Goal: Task Accomplishment & Management: Manage account settings

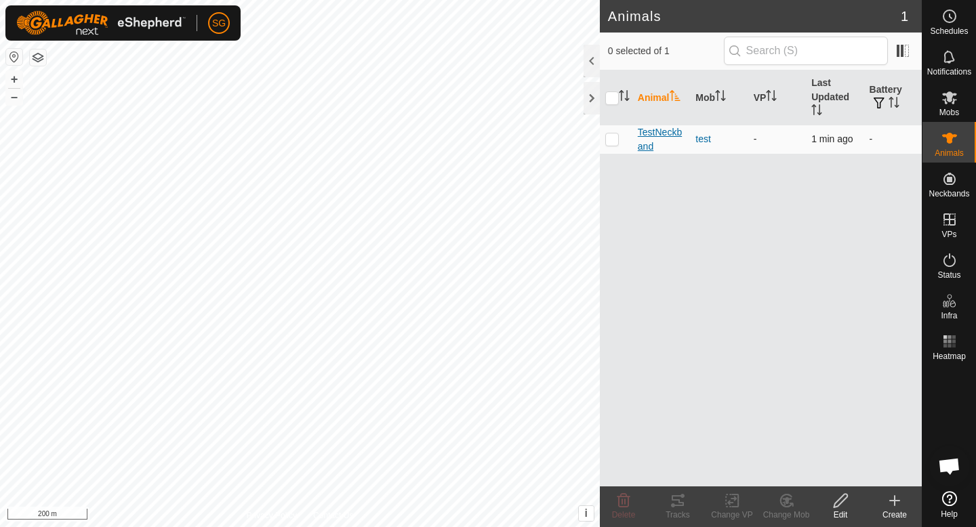
click at [670, 138] on span "TestNeckband" at bounding box center [661, 139] width 47 height 28
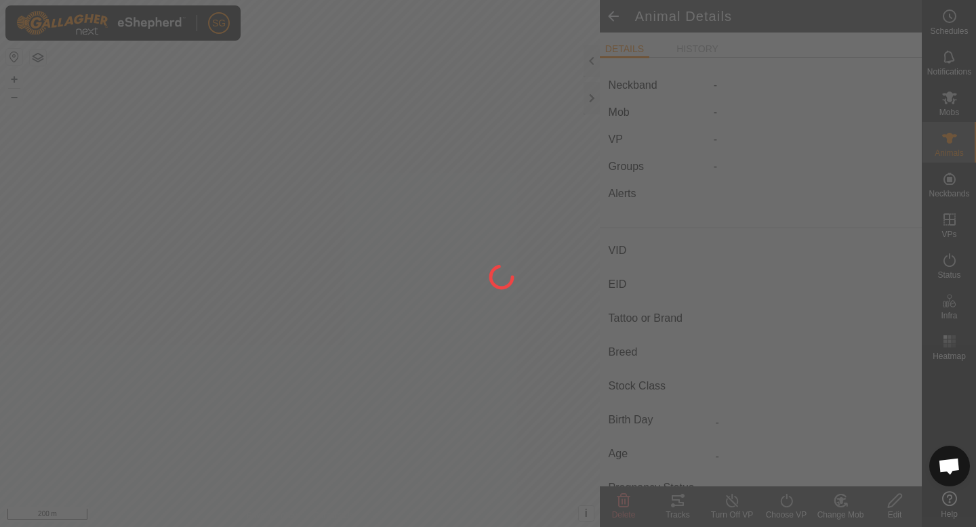
type input "TestNeckband"
type input "-"
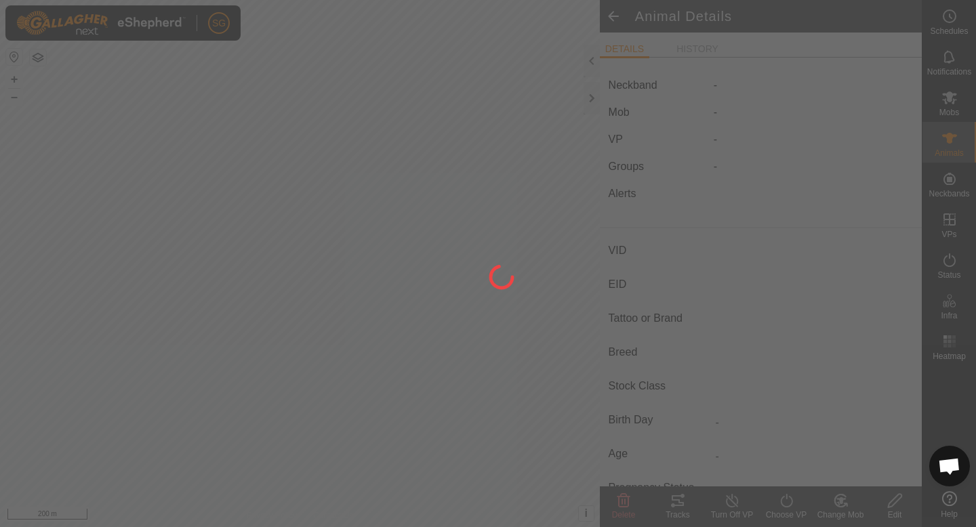
type input "0 kg"
type input "-"
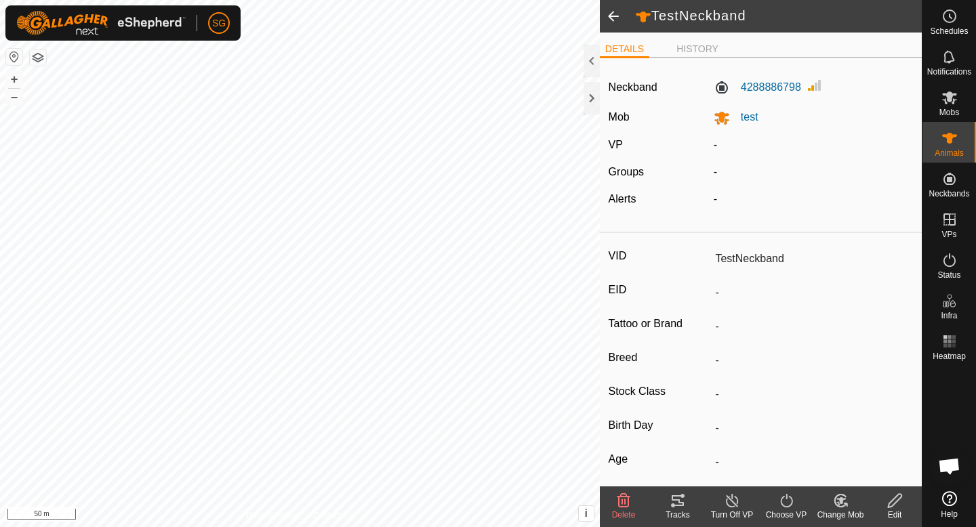
click at [486, 0] on html "SG Schedules Notifications Mobs Animals Neckbands VPs Status Infra Heatmap Help…" at bounding box center [488, 263] width 976 height 527
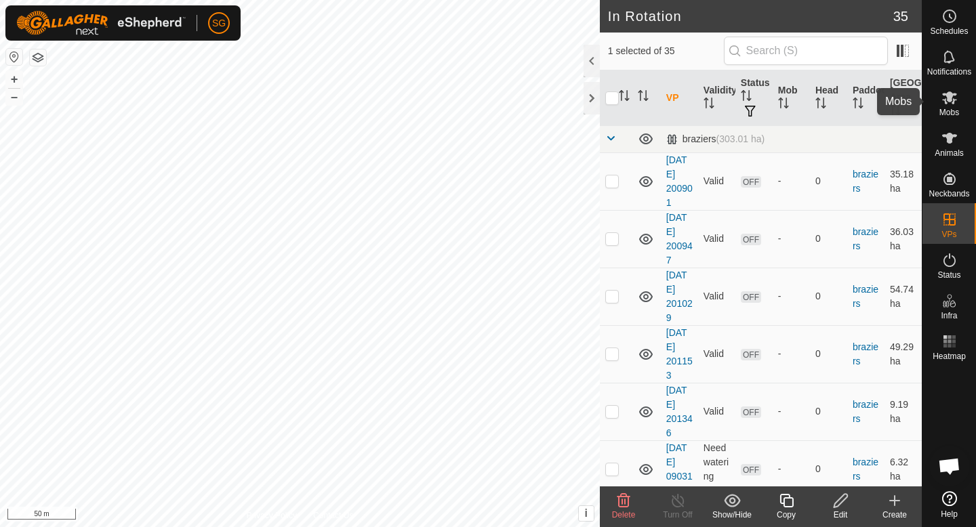
click at [952, 96] on icon at bounding box center [949, 97] width 15 height 13
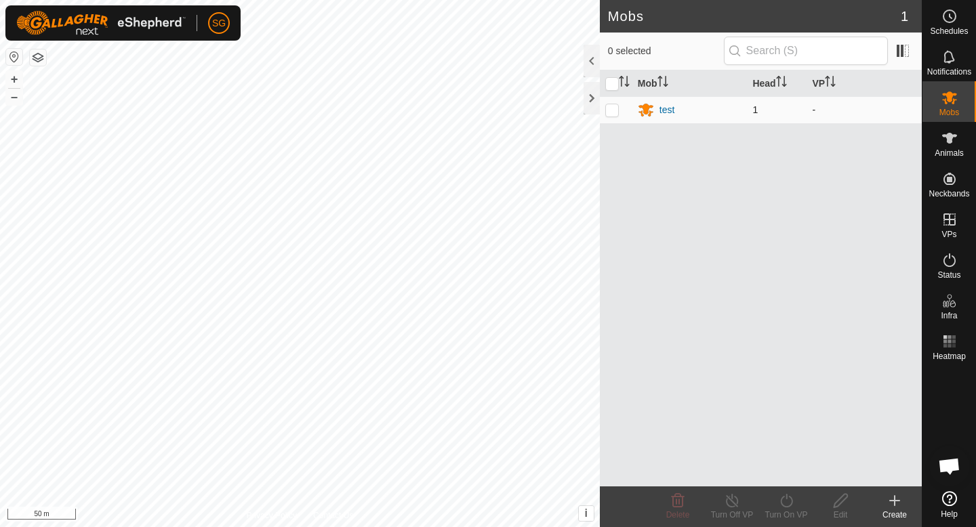
click at [617, 115] on td at bounding box center [616, 109] width 33 height 27
checkbox input "true"
click at [793, 503] on icon at bounding box center [786, 501] width 17 height 16
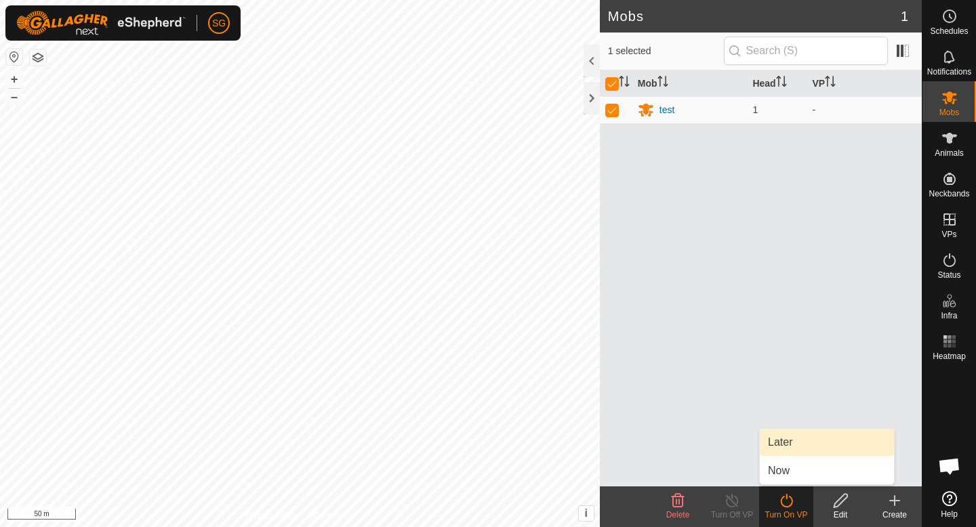
click at [823, 446] on link "Later" at bounding box center [827, 442] width 134 height 27
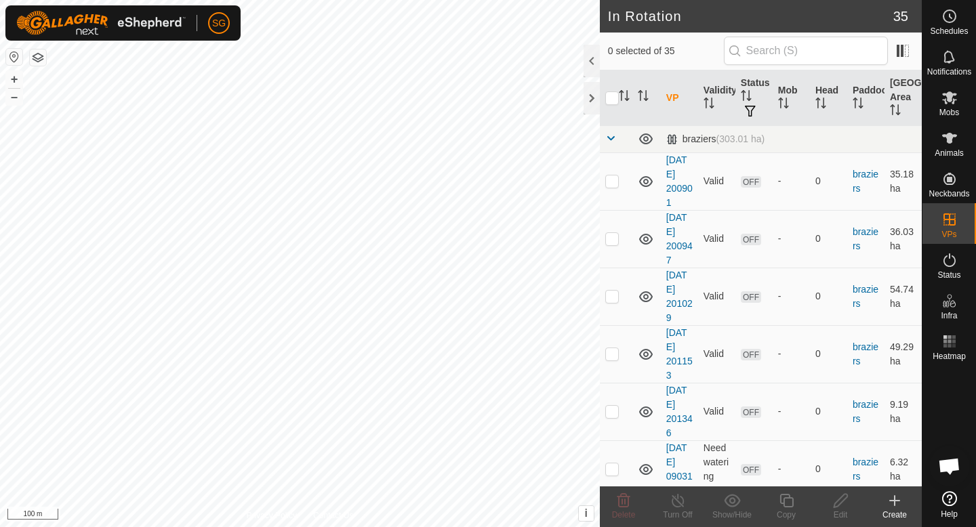
checkbox input "true"
click at [951, 93] on icon at bounding box center [949, 97] width 15 height 13
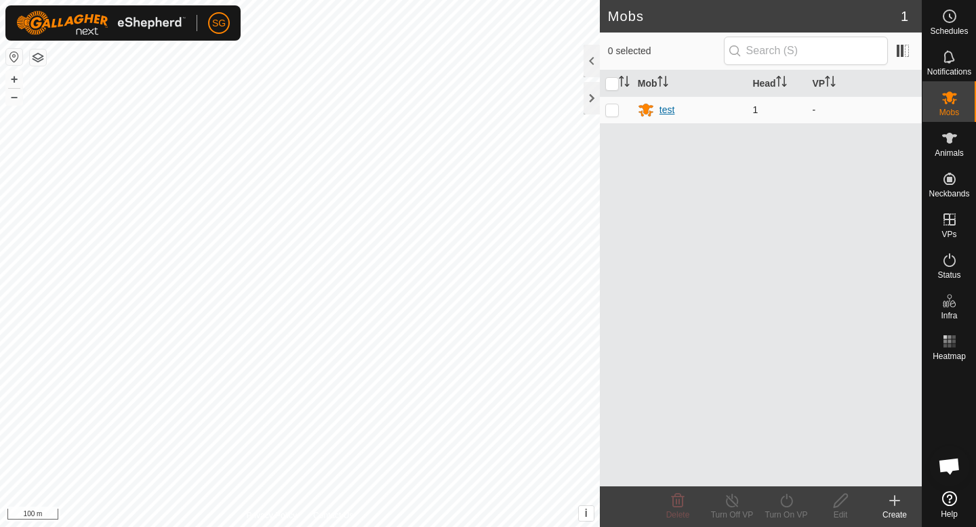
click at [669, 113] on div "test" at bounding box center [667, 110] width 16 height 14
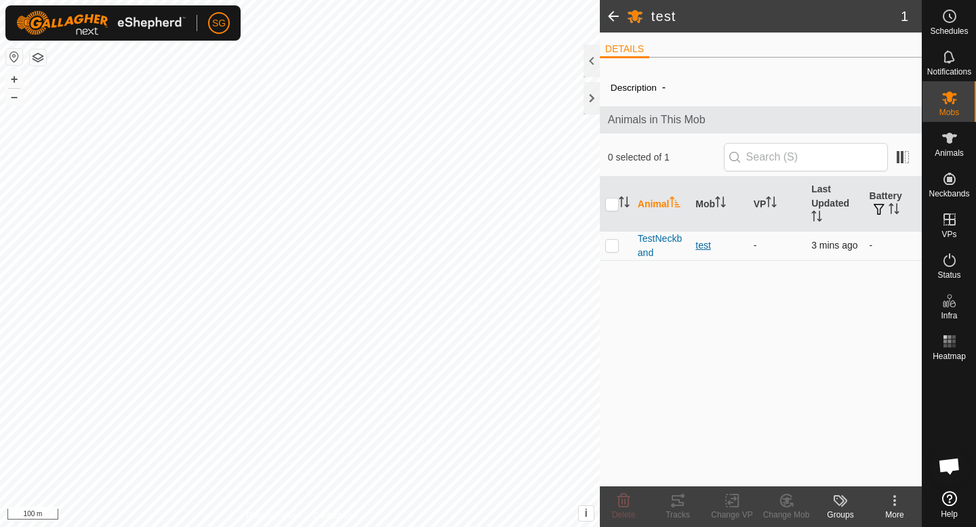
click at [705, 249] on div "test" at bounding box center [718, 246] width 47 height 14
click at [668, 247] on span "TestNeckband" at bounding box center [661, 246] width 47 height 28
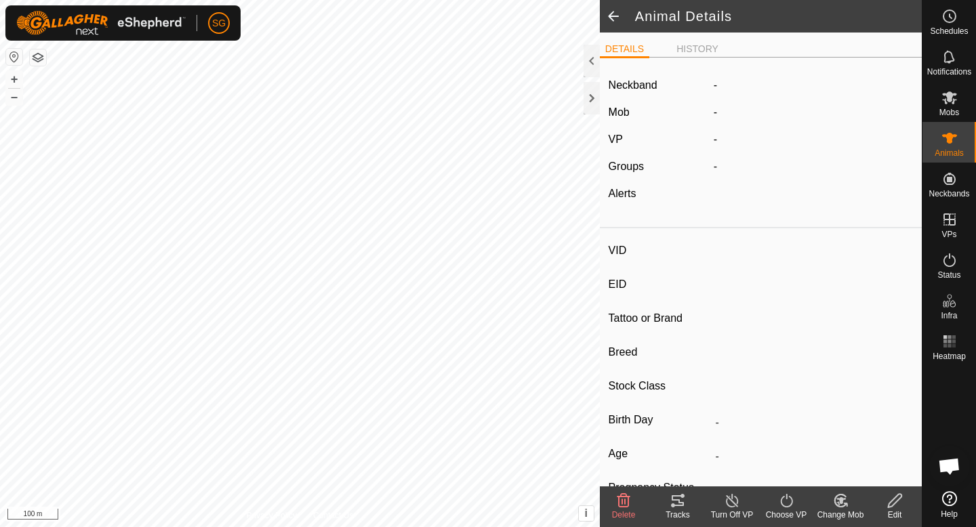
type input "TestNeckband"
type input "-"
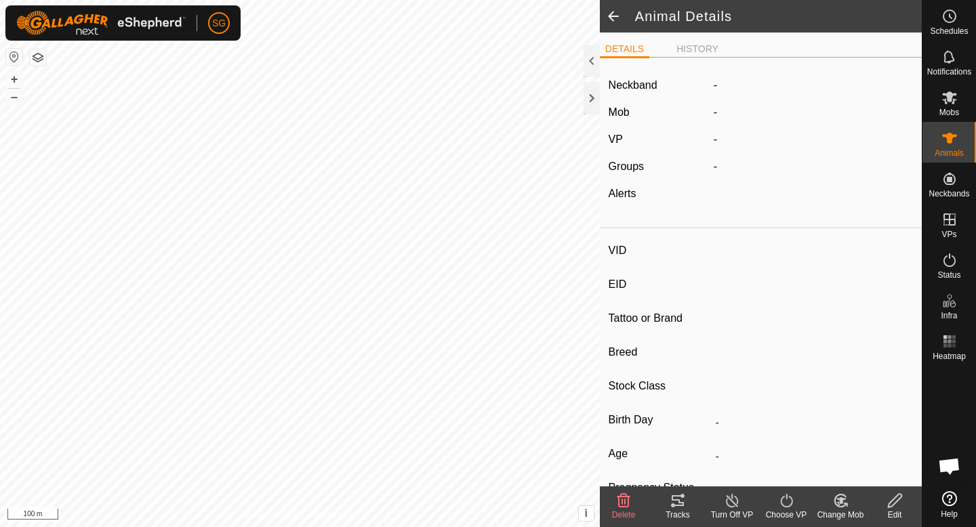
type input "0 kg"
type input "-"
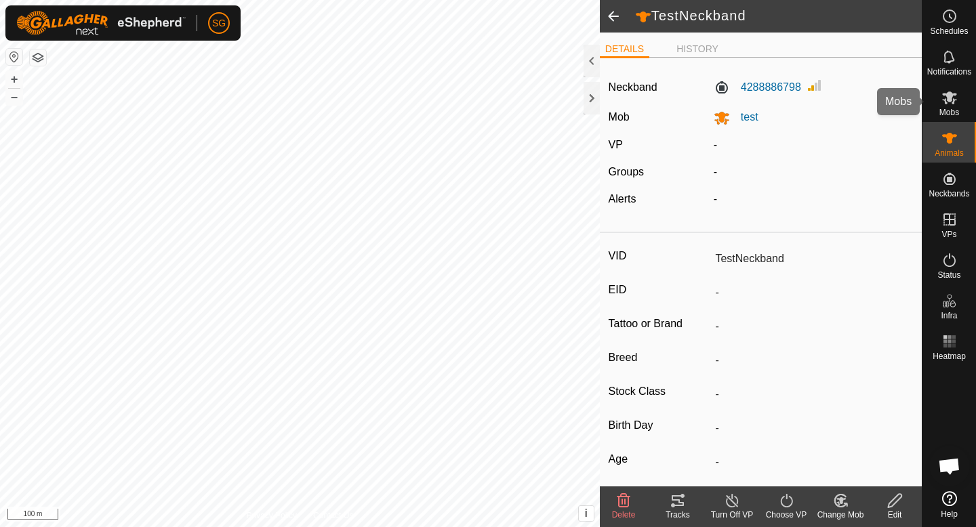
click at [957, 111] on span "Mobs" at bounding box center [949, 112] width 20 height 8
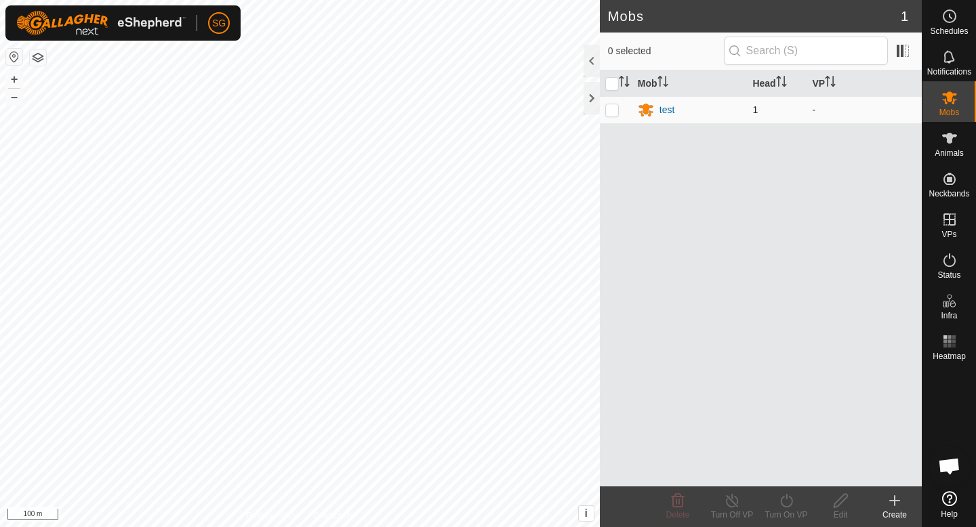
click at [611, 106] on p-checkbox at bounding box center [612, 109] width 14 height 11
checkbox input "true"
click at [790, 508] on icon at bounding box center [786, 501] width 17 height 16
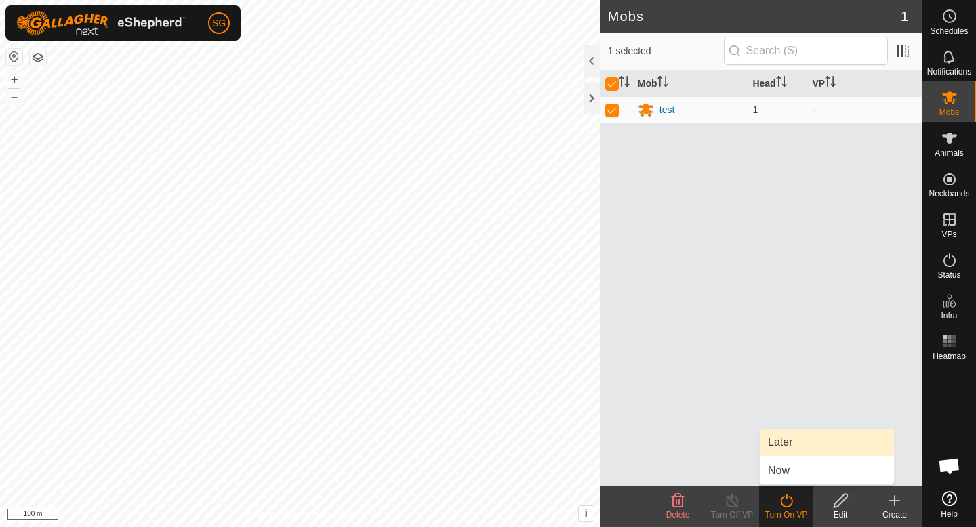
click at [792, 449] on link "Later" at bounding box center [827, 442] width 134 height 27
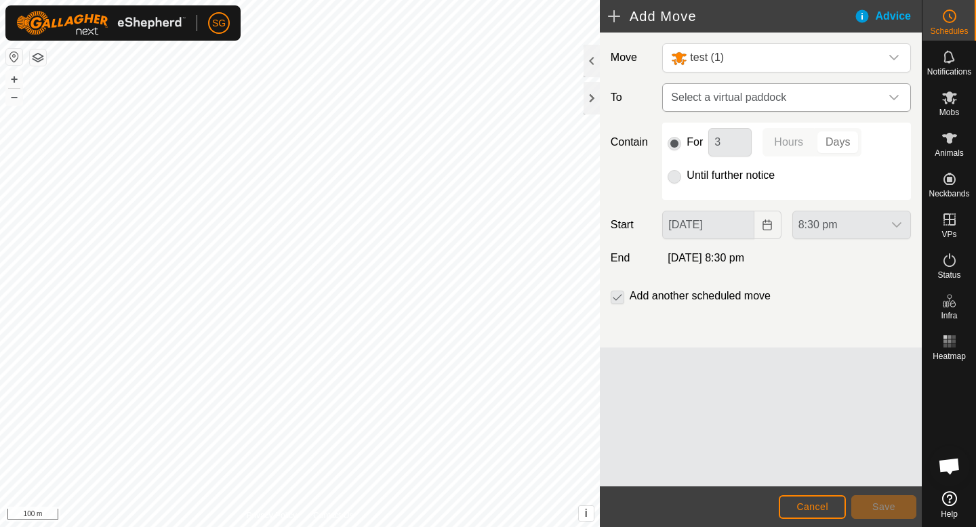
click at [731, 106] on span "Select a virtual paddock" at bounding box center [773, 97] width 215 height 27
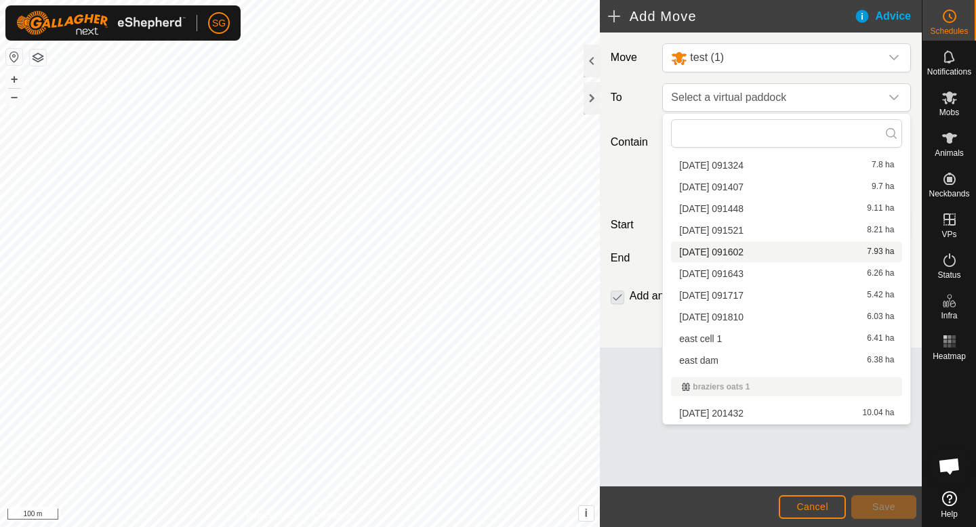
scroll to position [396, 0]
click at [731, 341] on li "east cell 1 6.41 ha" at bounding box center [786, 340] width 231 height 20
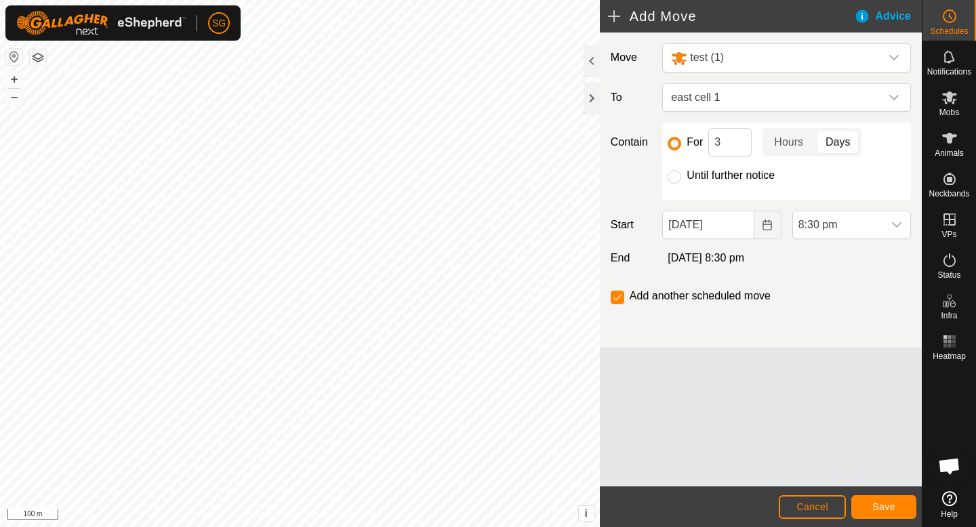
click at [874, 14] on div "Advice" at bounding box center [888, 16] width 68 height 16
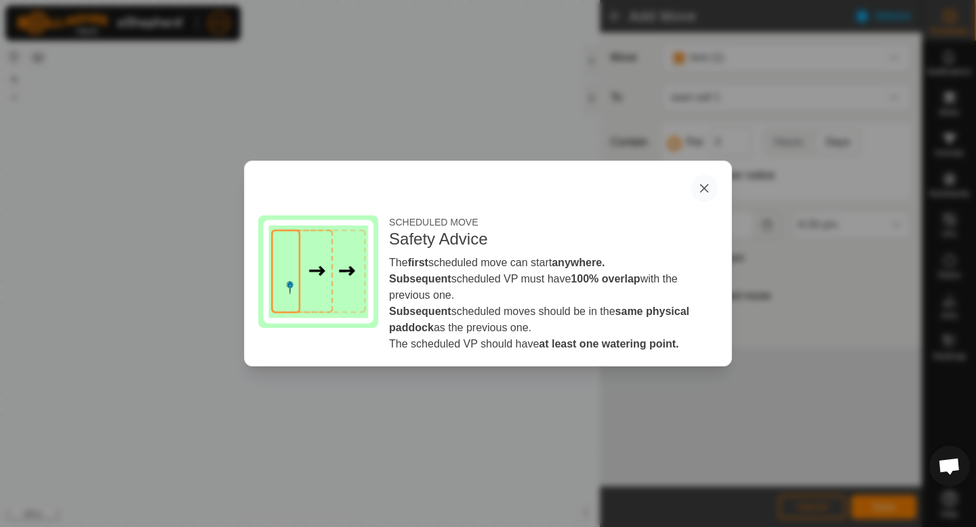
click at [708, 188] on button "button" at bounding box center [704, 188] width 27 height 27
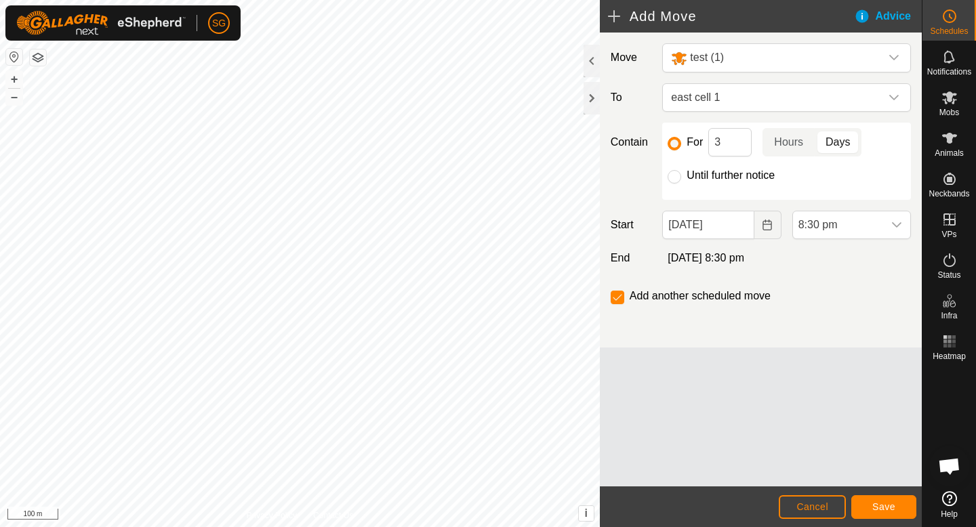
click at [663, 16] on h2 "Add Move" at bounding box center [731, 16] width 246 height 16
click at [633, 20] on h2 "Add Move" at bounding box center [731, 16] width 246 height 16
click at [610, 15] on h2 "Add Move" at bounding box center [731, 16] width 246 height 16
click at [613, 18] on h2 "Add Move" at bounding box center [731, 16] width 246 height 16
click at [817, 508] on span "Cancel" at bounding box center [812, 507] width 32 height 11
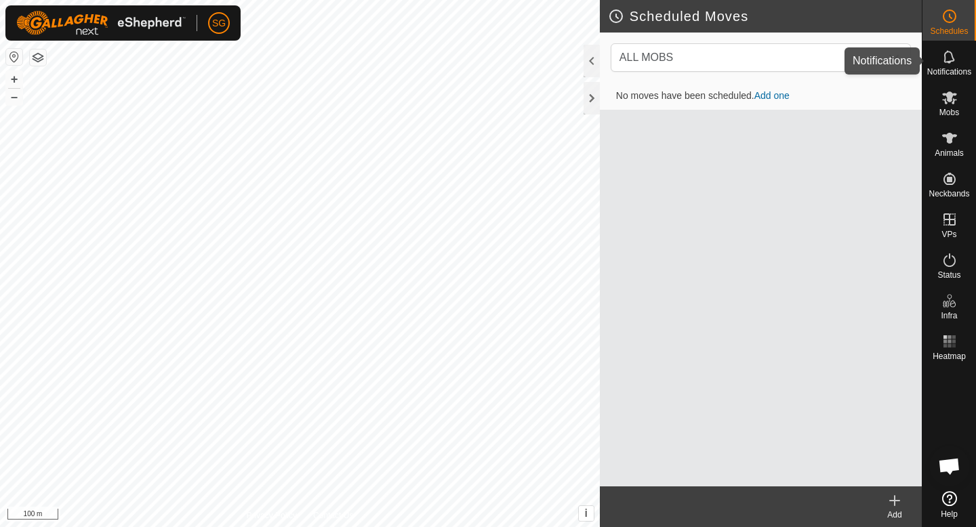
click at [948, 58] on icon at bounding box center [949, 57] width 16 height 16
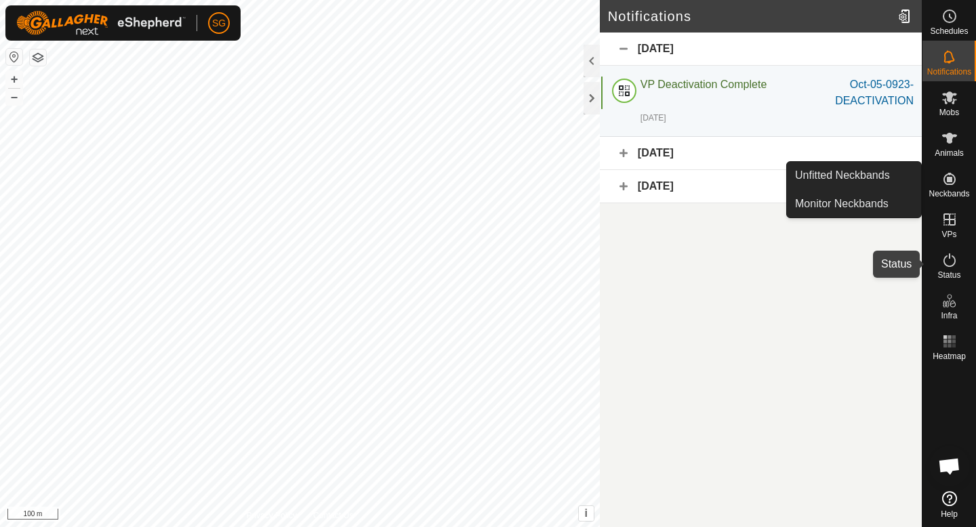
click at [953, 266] on icon at bounding box center [949, 260] width 16 height 16
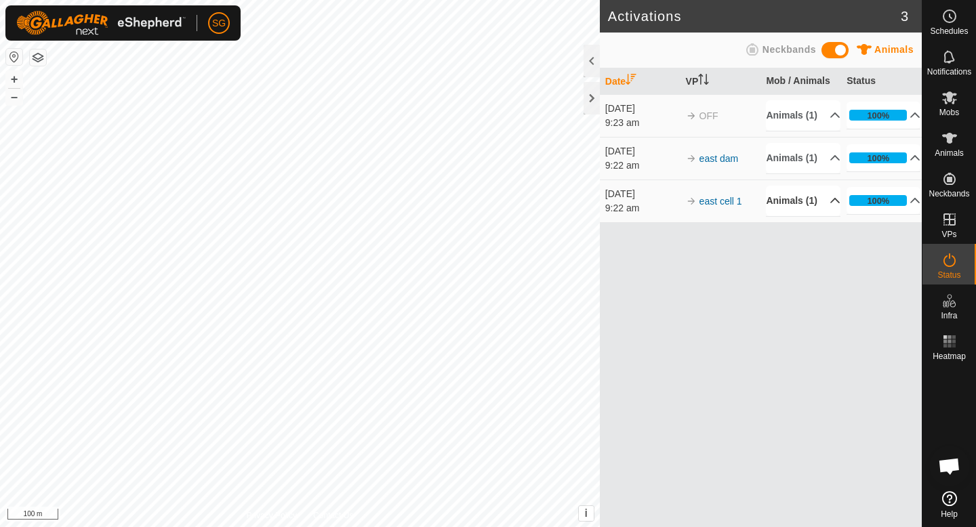
click at [823, 216] on p-accordion-header "Animals (1)" at bounding box center [803, 201] width 74 height 30
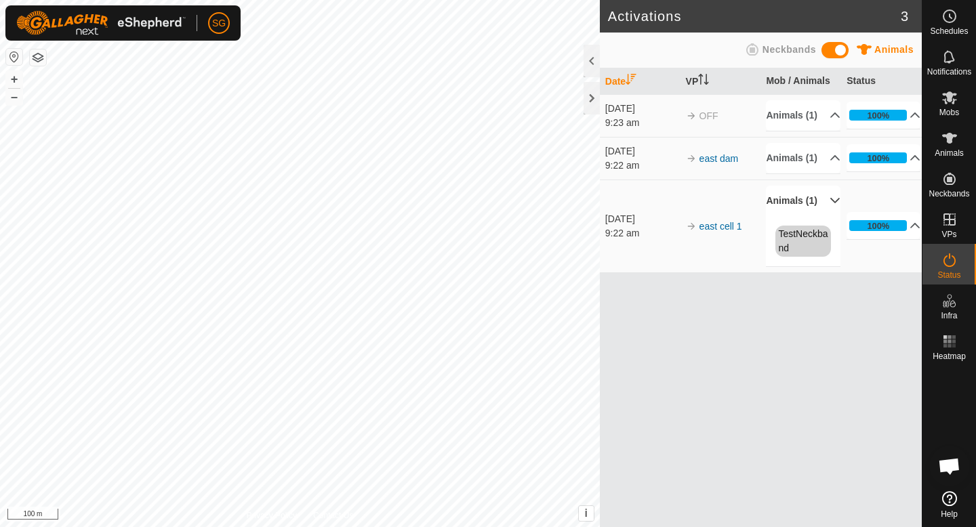
click at [823, 216] on p-accordion-header "Animals (1)" at bounding box center [803, 201] width 74 height 30
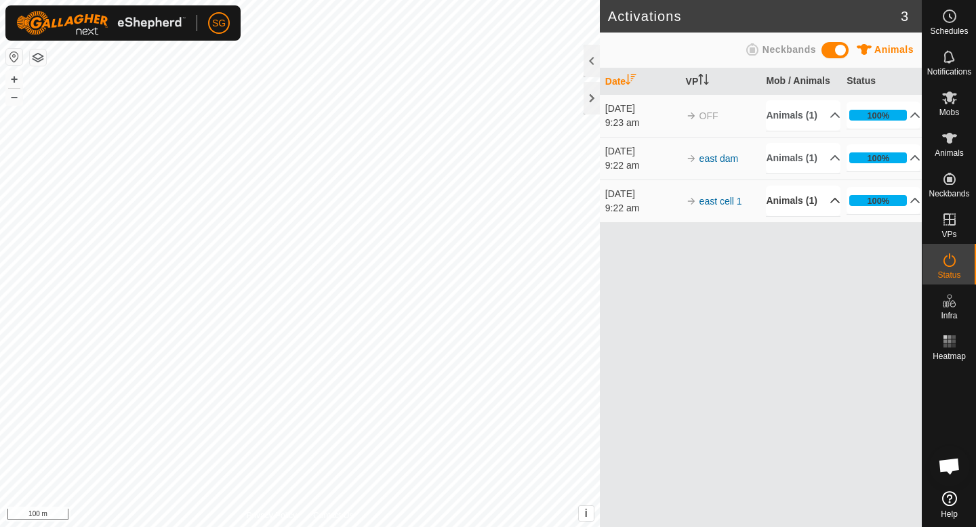
click at [838, 54] on span at bounding box center [834, 50] width 27 height 16
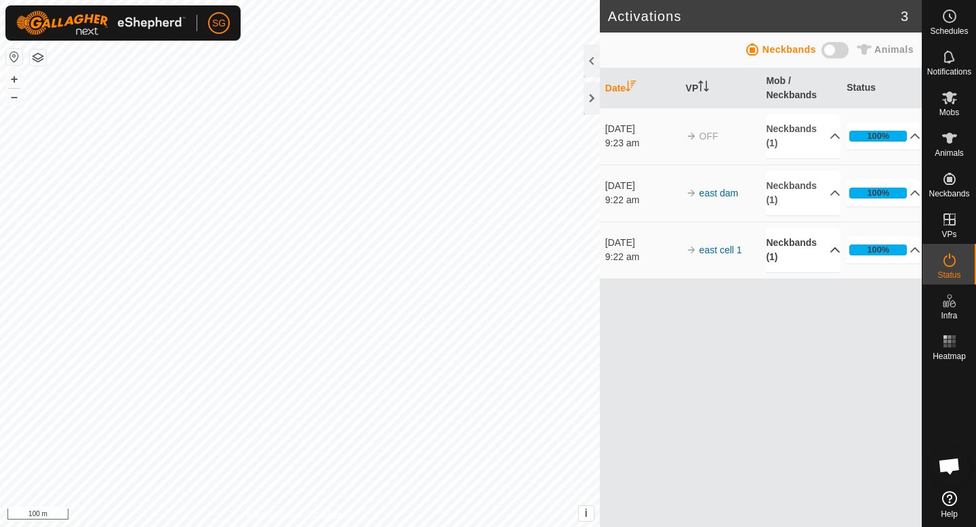
click at [833, 51] on span at bounding box center [834, 50] width 27 height 16
